Goal: Transaction & Acquisition: Obtain resource

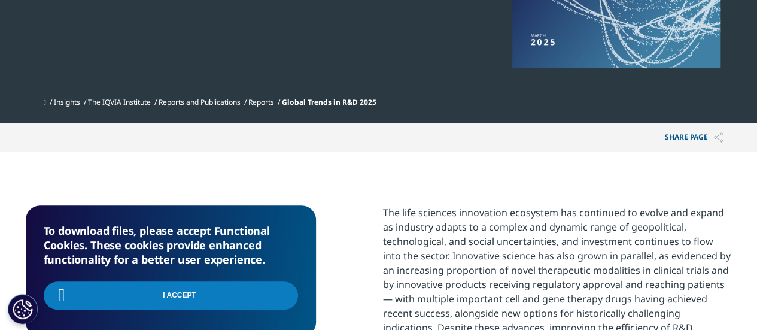
scroll to position [418, 0]
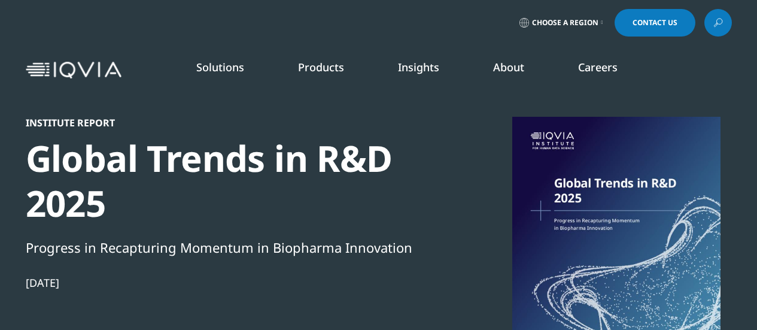
select select "France"
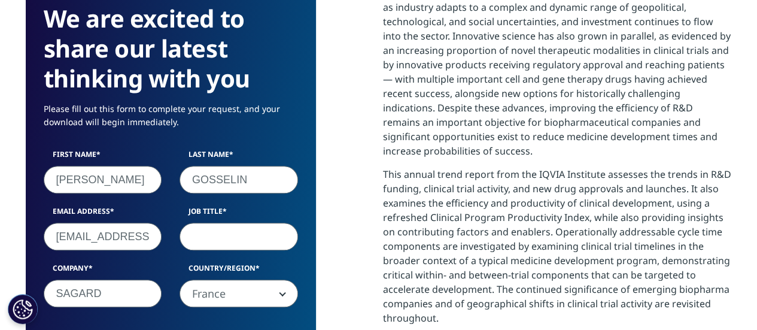
click at [223, 243] on input "Job Title" at bounding box center [239, 237] width 119 height 28
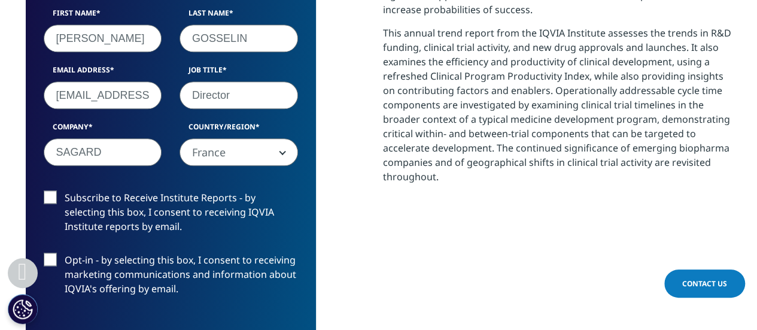
scroll to position [777, 0]
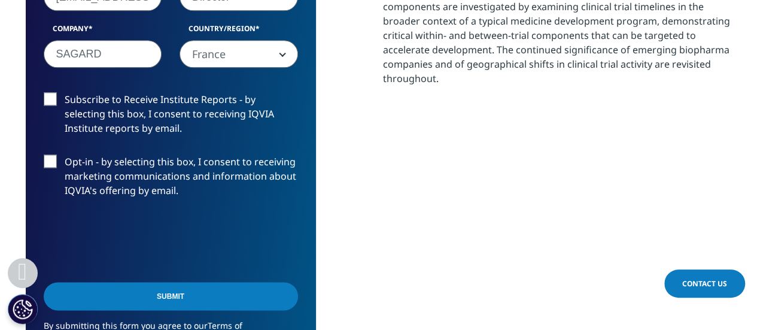
type input "Director"
click at [123, 119] on label "Subscribe to Receive Institute Reports - by selecting this box, I consent to re…" at bounding box center [171, 117] width 254 height 50
click at [65, 92] on input "Subscribe to Receive Institute Reports - by selecting this box, I consent to re…" at bounding box center [65, 92] width 0 height 0
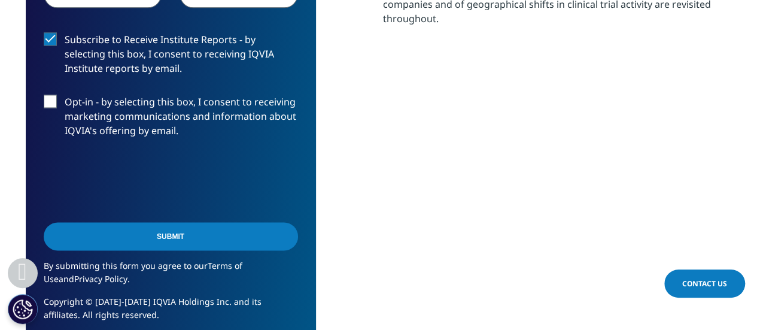
click at [224, 224] on input "Submit" at bounding box center [171, 236] width 254 height 28
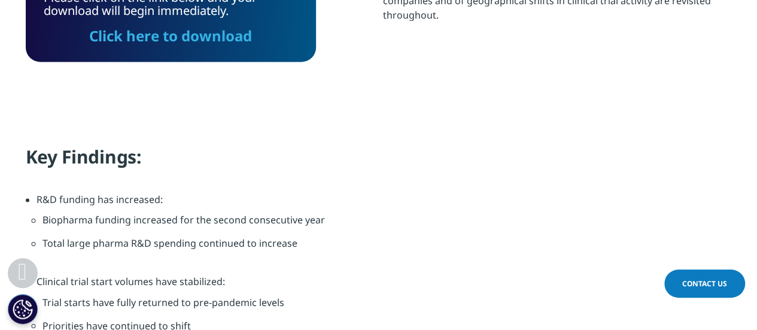
scroll to position [721, 0]
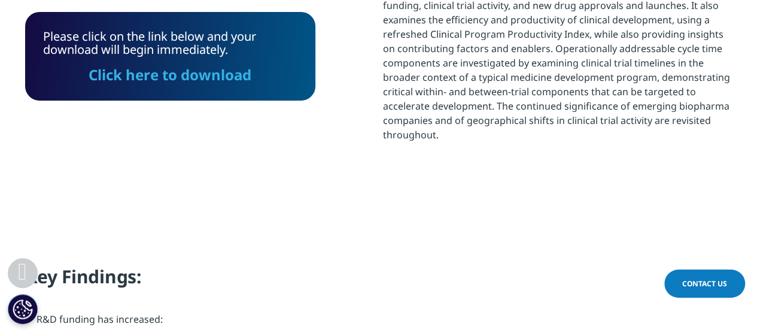
click at [206, 78] on link "Click here to download" at bounding box center [170, 75] width 163 height 20
